Goal: Register for event/course

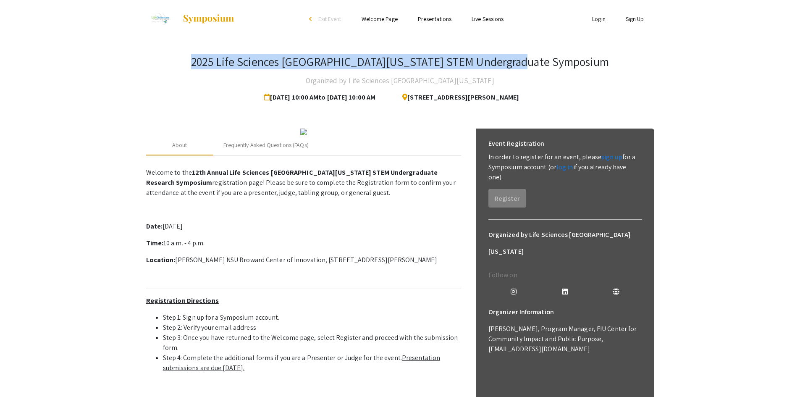
drag, startPoint x: 236, startPoint y: 60, endPoint x: 564, endPoint y: 55, distance: 327.5
click at [564, 55] on div "2025 Life Sciences [GEOGRAPHIC_DATA][US_STATE] STEM Undergraduate Symposium Org…" at bounding box center [400, 80] width 508 height 51
copy h3 "2025 Life Sciences [GEOGRAPHIC_DATA][US_STATE] STEM Undergraduate Symposium"
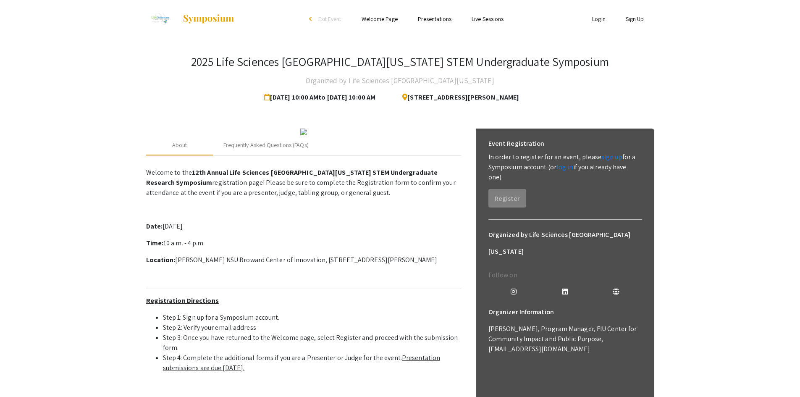
click at [119, 81] on app-registration-page-preview "2025 Life Sciences [GEOGRAPHIC_DATA][US_STATE] STEM Undergraduate Symposium Org…" at bounding box center [400, 293] width 800 height 510
click at [757, 79] on app-registration-page-preview "2025 Life Sciences [GEOGRAPHIC_DATA][US_STATE] STEM Undergraduate Symposium Org…" at bounding box center [400, 293] width 800 height 510
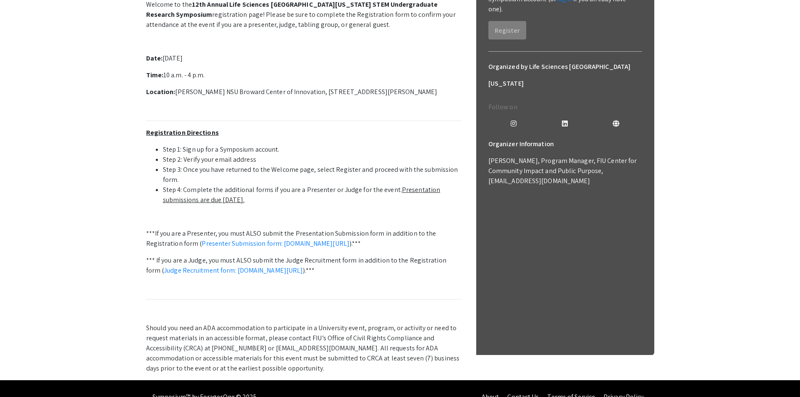
scroll to position [272, 0]
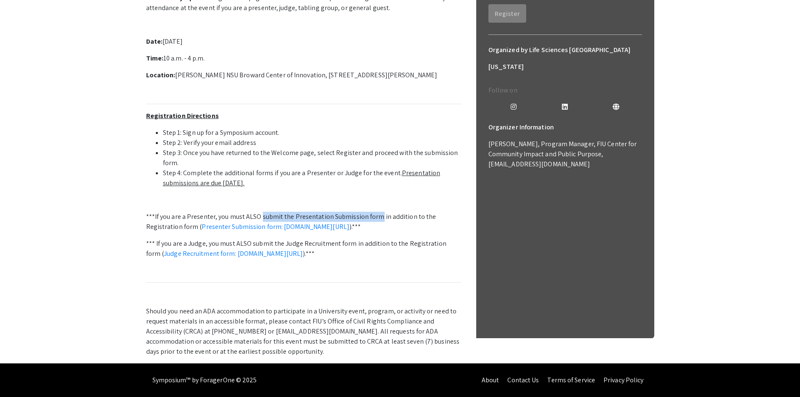
drag, startPoint x: 260, startPoint y: 207, endPoint x: 375, endPoint y: 209, distance: 114.6
click at [375, 212] on p "***If you are a Presenter, you must ALSO submit the Presentation Submission for…" at bounding box center [303, 222] width 315 height 20
click at [272, 195] on p "Welcome to the 12th Annual Life Sciences [GEOGRAPHIC_DATA][US_STATE] STEM Under…" at bounding box center [303, 167] width 315 height 377
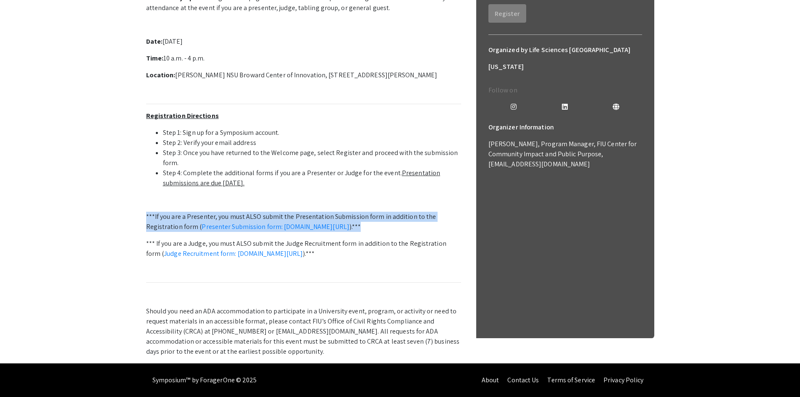
drag, startPoint x: 141, startPoint y: 200, endPoint x: 461, endPoint y: 216, distance: 320.3
click at [461, 216] on div "2025 Life Sciences [GEOGRAPHIC_DATA][US_STATE] STEM Undergraduate Symposium Org…" at bounding box center [400, 108] width 521 height 510
copy p "***If you are a Presenter, you must ALSO submit the Presentation Submission for…"
